Goal: Task Accomplishment & Management: Use online tool/utility

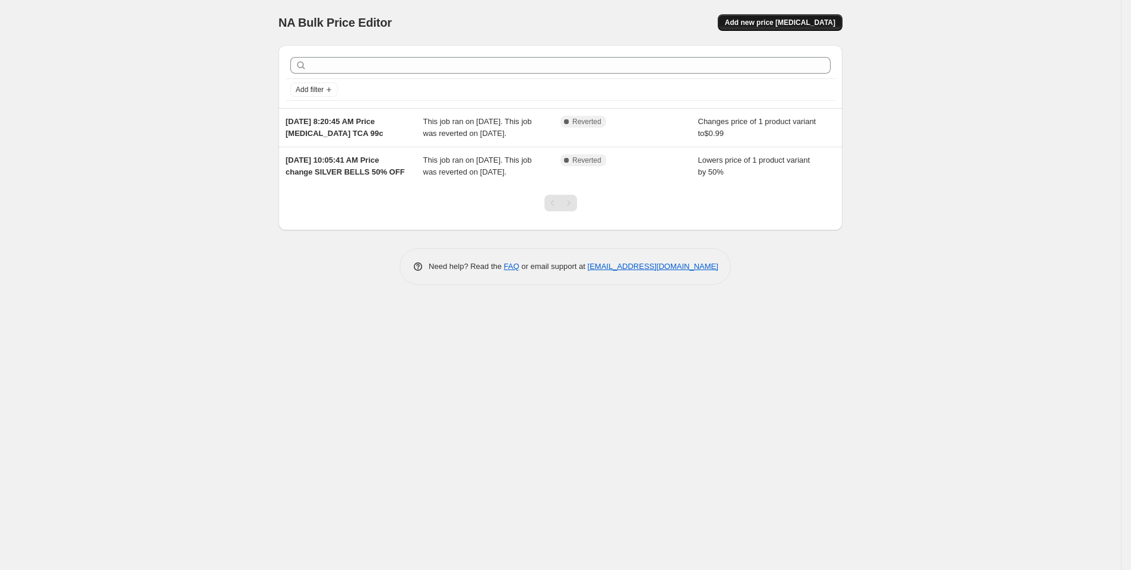
click at [829, 27] on span "Add new price change job" at bounding box center [780, 22] width 110 height 9
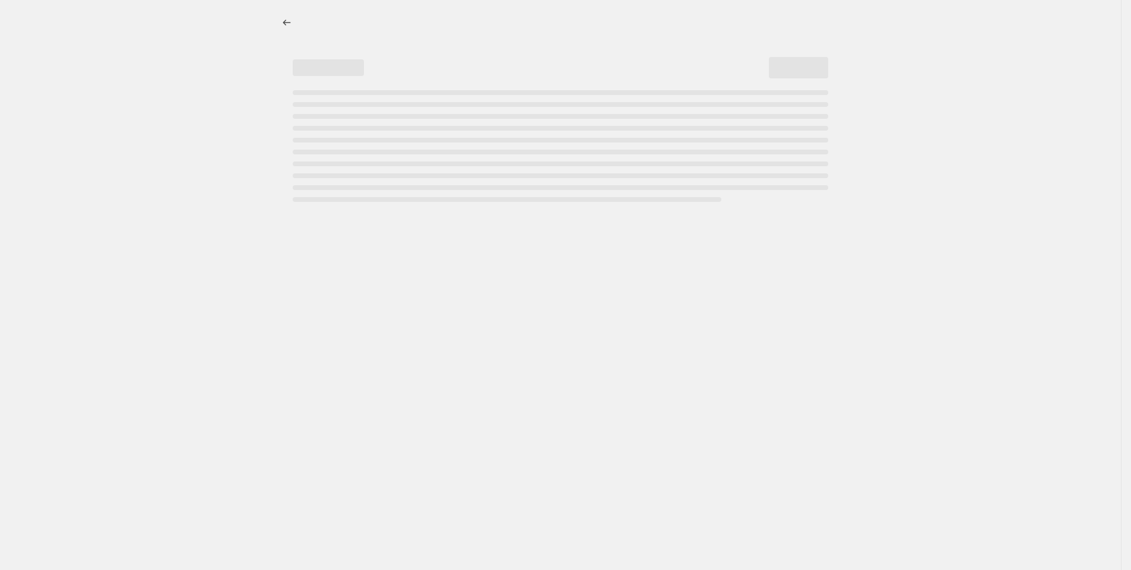
select select "percentage"
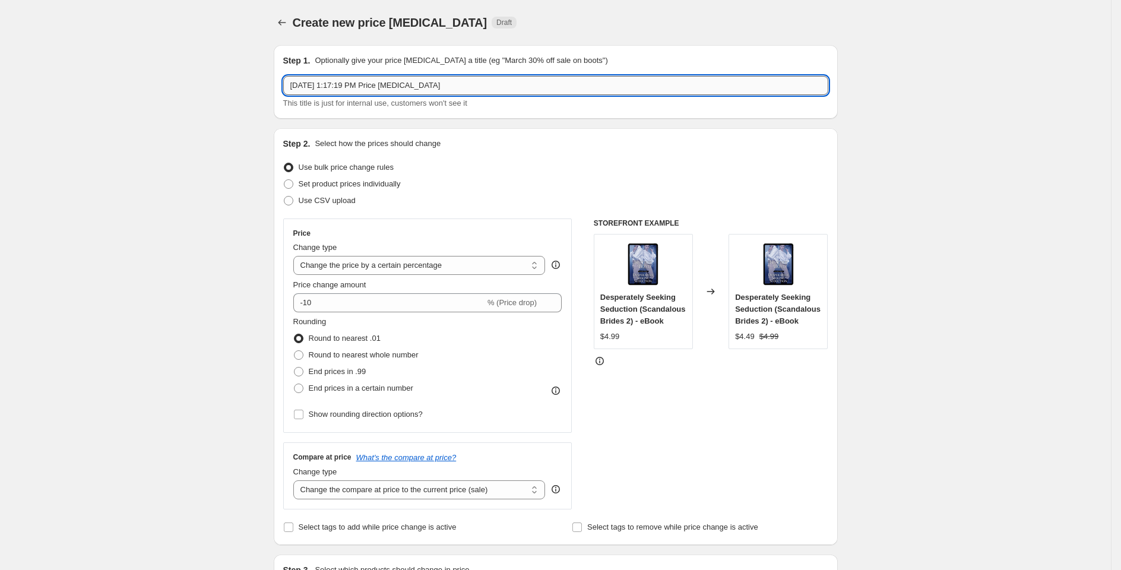
click at [283, 95] on input "Oct 5, 2025, 1:17:19 PM Price change job" at bounding box center [555, 85] width 545 height 19
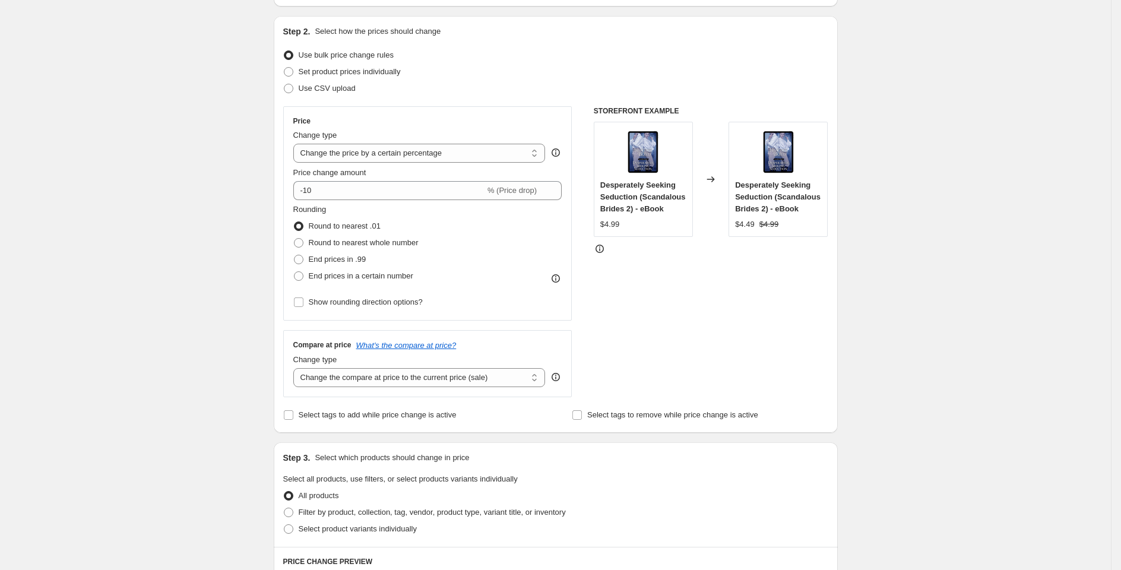
scroll to position [146, 0]
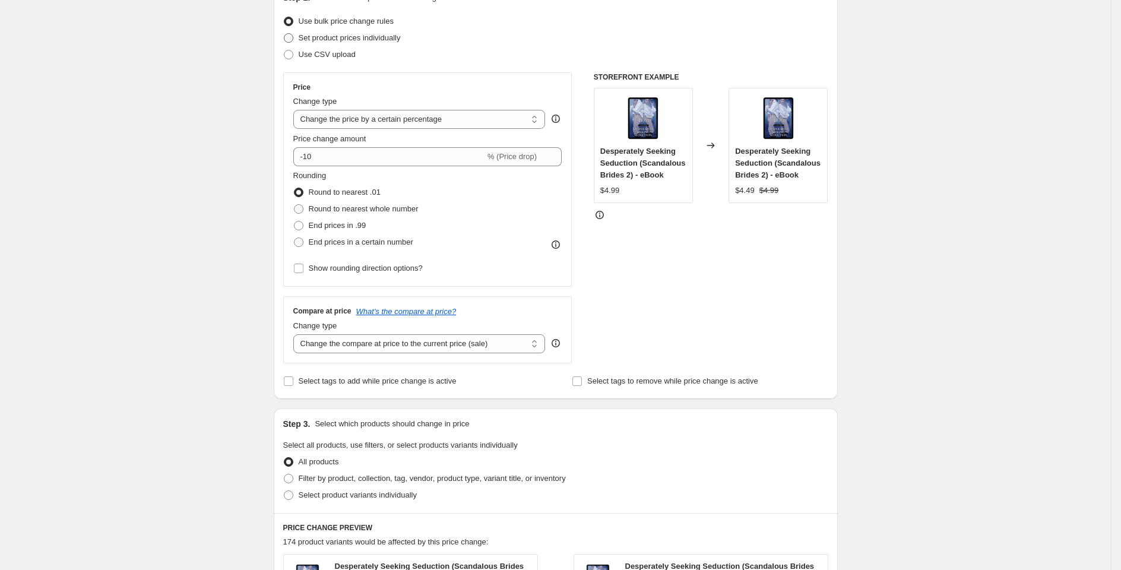
type input "OEC Oct 5, 2025, 1:17:19 PM Price change job"
click at [310, 42] on span "Set product prices individually" at bounding box center [350, 37] width 102 height 9
click at [284, 34] on input "Set product prices individually" at bounding box center [284, 33] width 1 height 1
radio input "true"
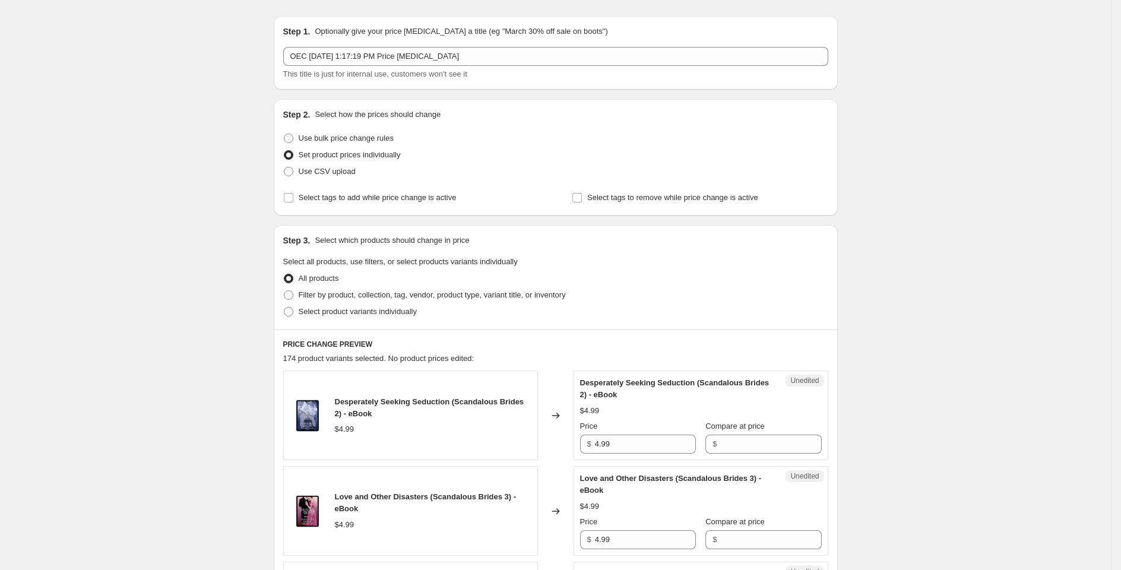
scroll to position [0, 0]
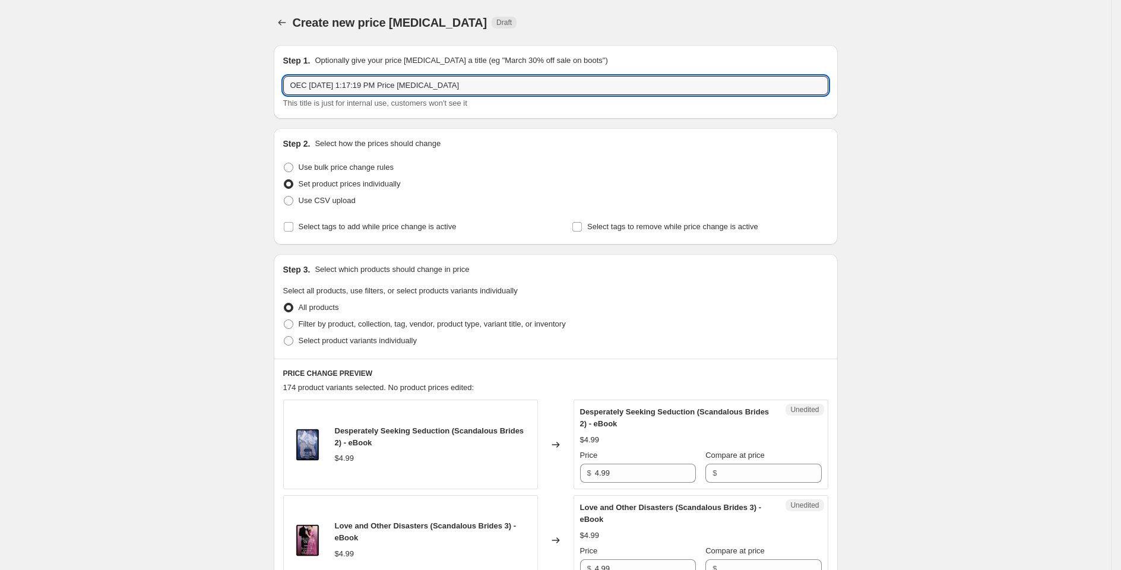
drag, startPoint x: 250, startPoint y: 100, endPoint x: 215, endPoint y: 100, distance: 34.4
click at [274, 100] on div "Step 1. Optionally give your price change job a title (eg "March 30% off sale o…" at bounding box center [556, 82] width 564 height 74
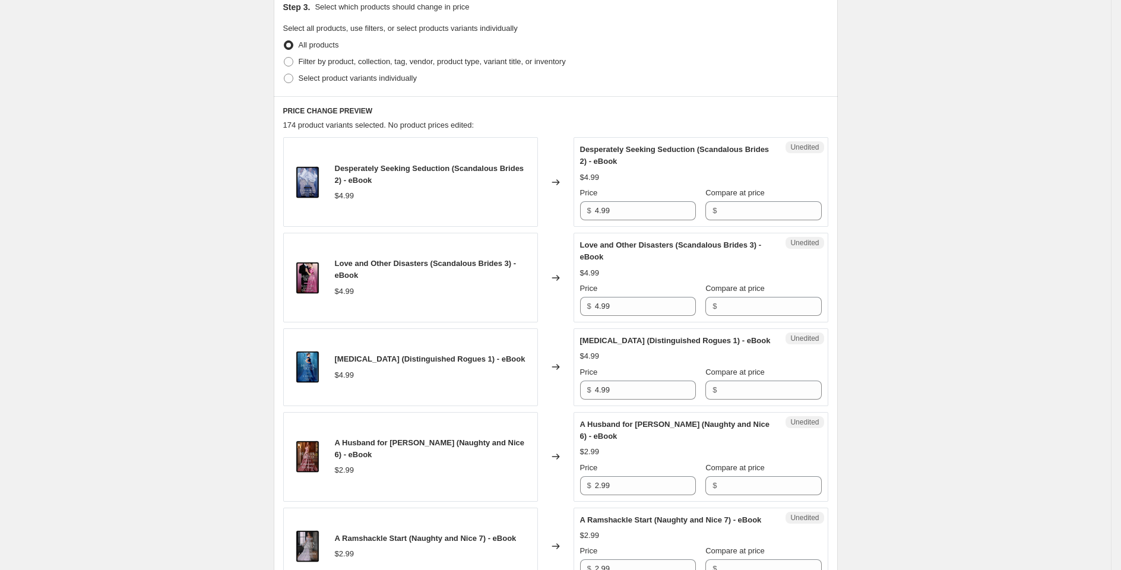
scroll to position [253, 0]
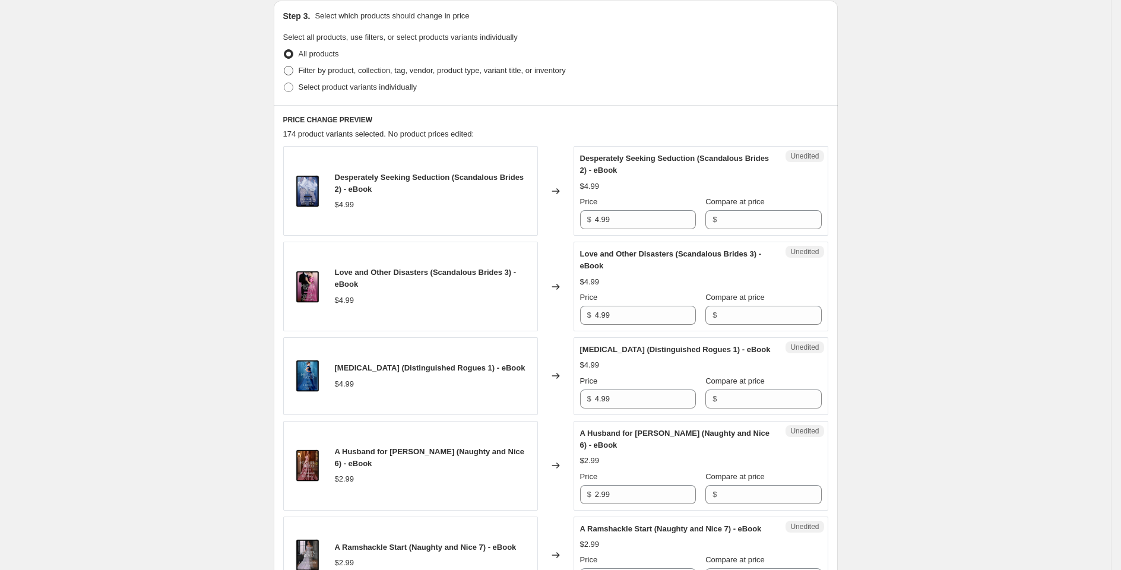
type input "Christmas Sale Oct 5, 2025, 1:17:19 PM Price change job"
click at [299, 75] on span "Filter by product, collection, tag, vendor, product type, variant title, or inv…" at bounding box center [432, 70] width 267 height 9
click at [284, 66] on input "Filter by product, collection, tag, vendor, product type, variant title, or inv…" at bounding box center [284, 66] width 1 height 1
radio input "true"
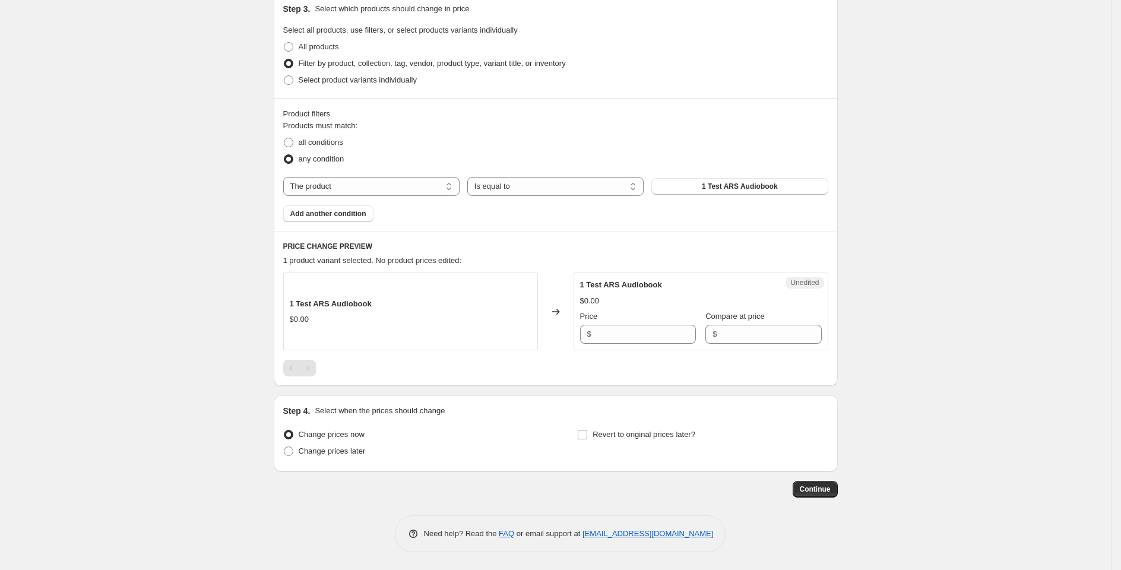
scroll to position [280, 0]
click at [322, 196] on select "The product The product's collection The product's tag The product's vendor The…" at bounding box center [371, 186] width 176 height 19
click at [283, 196] on select "The product The product's collection The product's tag The product's vendor The…" at bounding box center [371, 186] width 176 height 19
click at [777, 191] on span "1 Test ARS Audiobook" at bounding box center [740, 186] width 76 height 9
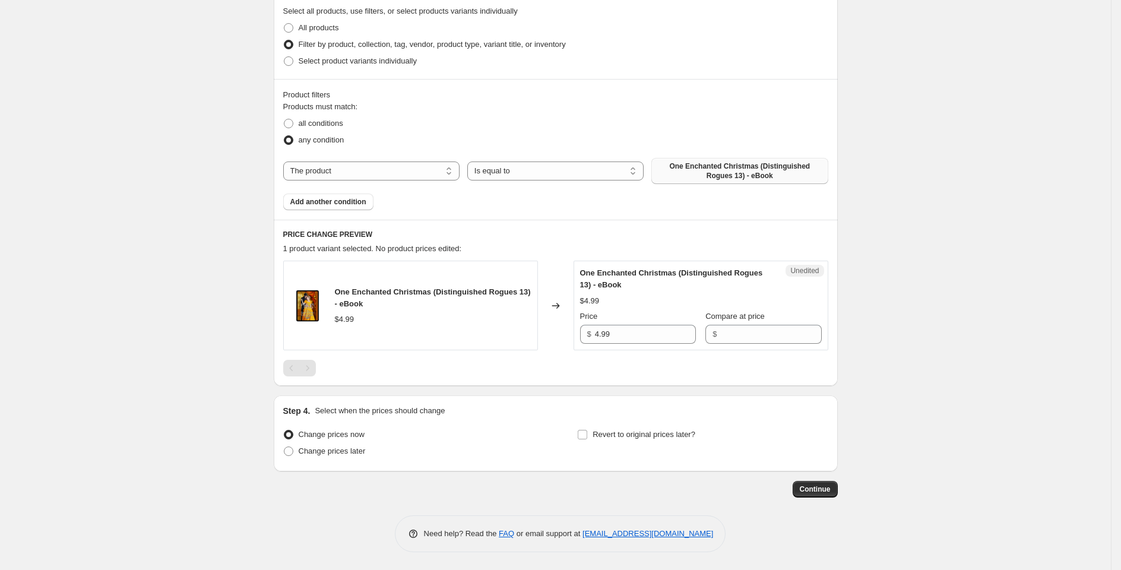
scroll to position [364, 0]
click at [300, 207] on span "Add another condition" at bounding box center [328, 201] width 76 height 9
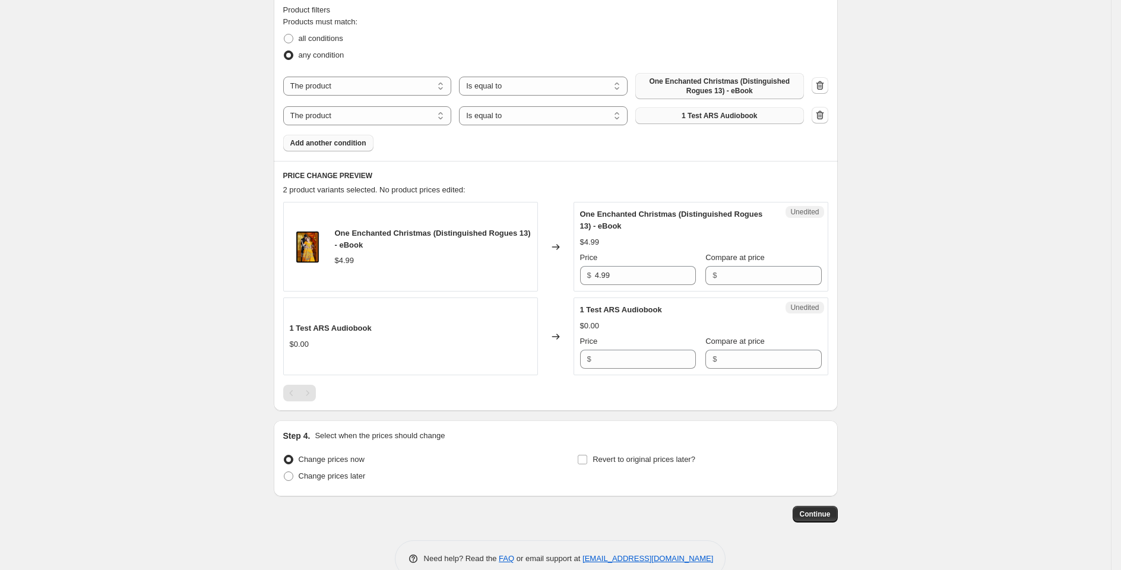
click at [756, 120] on span "1 Test ARS Audiobook" at bounding box center [719, 115] width 76 height 9
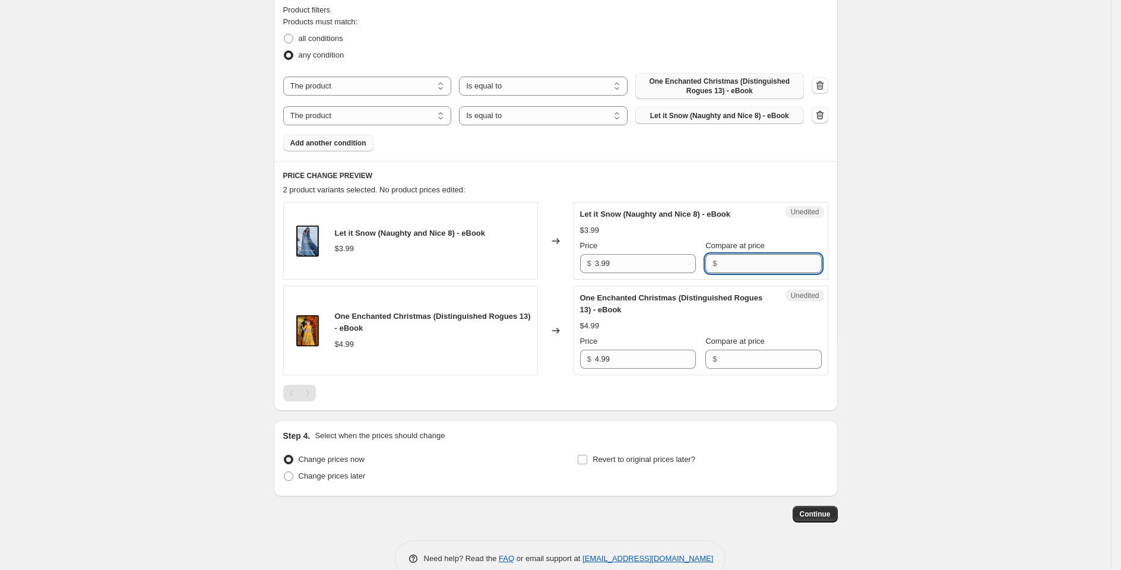
click at [796, 273] on input "Compare at price" at bounding box center [770, 263] width 101 height 19
click at [293, 148] on span "Add another condition" at bounding box center [328, 142] width 76 height 9
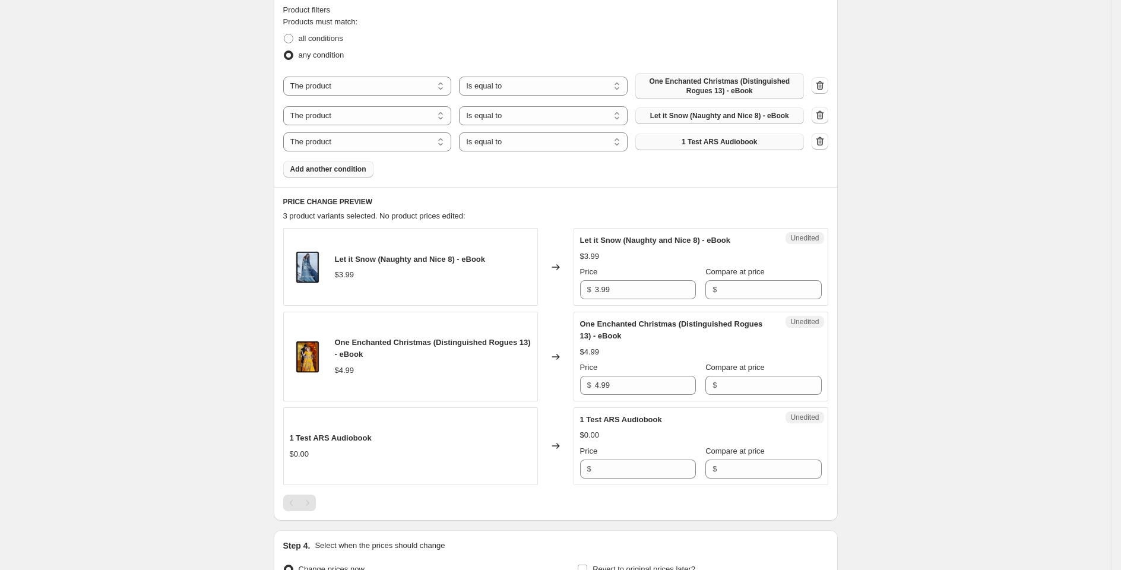
click at [757, 147] on span "1 Test ARS Audiobook" at bounding box center [719, 141] width 76 height 9
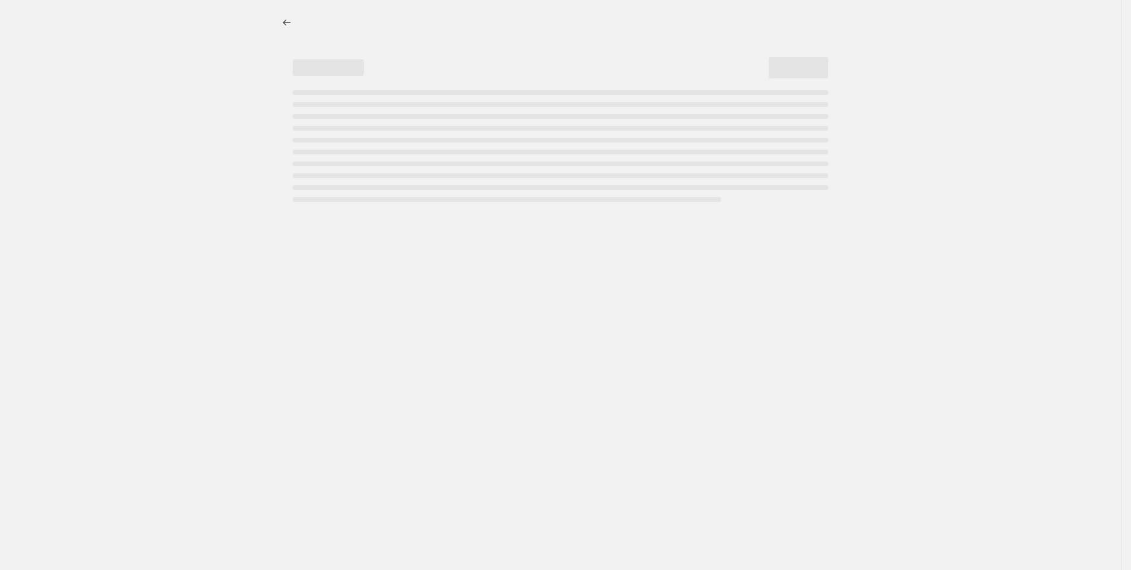
select select "percentage"
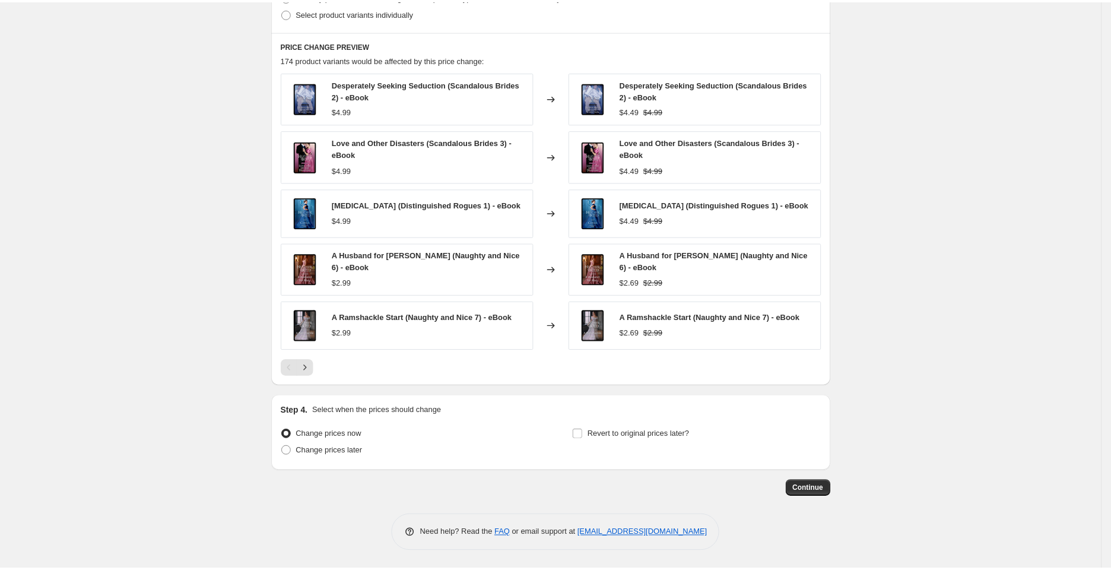
scroll to position [796, 0]
